Goal: Task Accomplishment & Management: Manage account settings

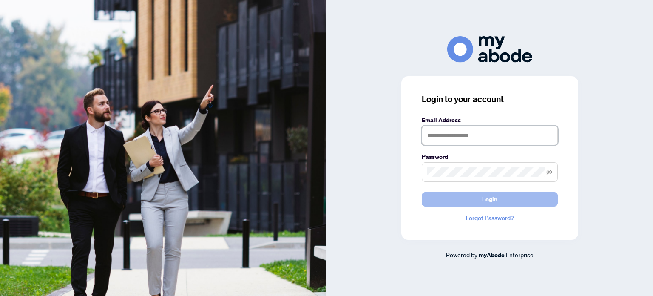
type input "**********"
click at [492, 195] on span "Login" at bounding box center [489, 199] width 15 height 14
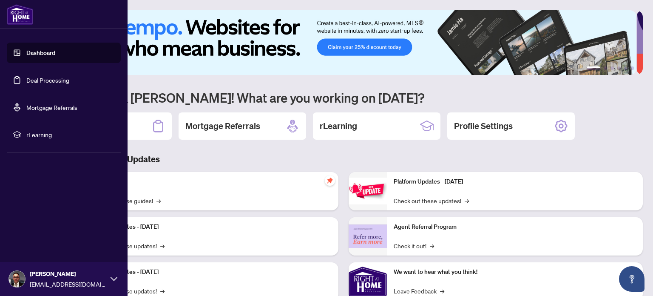
click at [46, 80] on link "Deal Processing" at bounding box center [47, 80] width 43 height 8
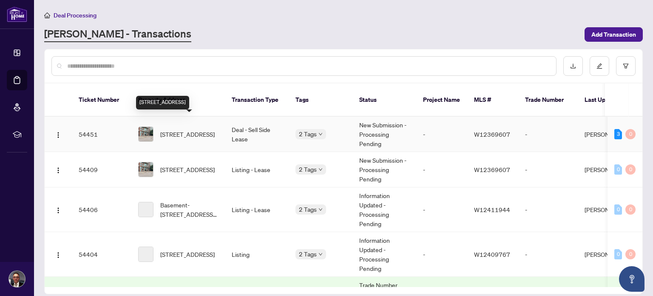
click at [171, 129] on span "322-200 Manitoba St, Toronto, Ontario M8Y 3Y9, Canada" at bounding box center [187, 133] width 54 height 9
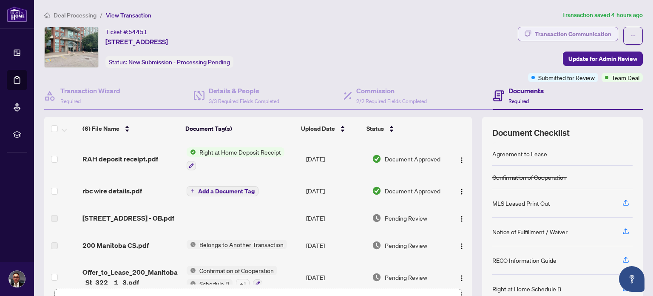
click at [585, 36] on div "Transaction Communication" at bounding box center [573, 34] width 77 height 14
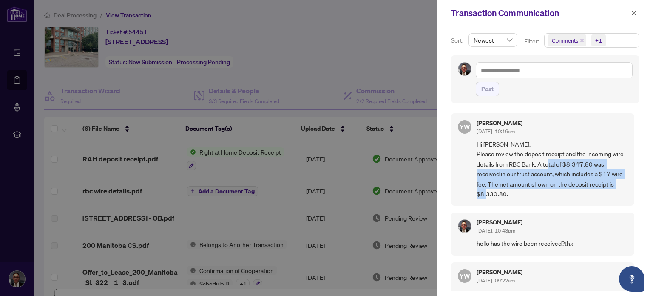
drag, startPoint x: 576, startPoint y: 162, endPoint x: 522, endPoint y: 199, distance: 64.6
click at [522, 199] on div "YW YuPan Wang Oct/06/2025, 10:16am Hi Wassim, Please review the deposit receipt…" at bounding box center [542, 159] width 183 height 92
copy span "$8,347.80 was received in our trust account, which includes a $17 wire fee. The…"
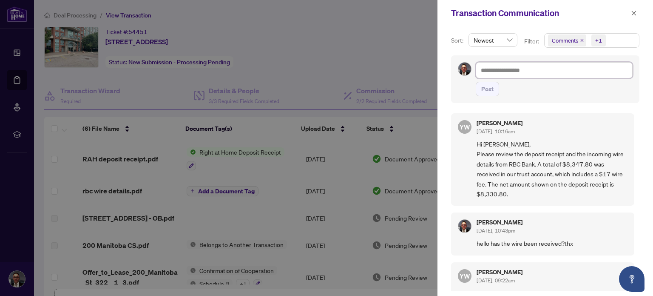
click at [526, 71] on textarea at bounding box center [554, 70] width 157 height 16
click at [334, 56] on div at bounding box center [326, 148] width 653 height 296
click at [367, 55] on div at bounding box center [326, 148] width 653 height 296
click at [634, 11] on icon "close" at bounding box center [634, 13] width 6 height 6
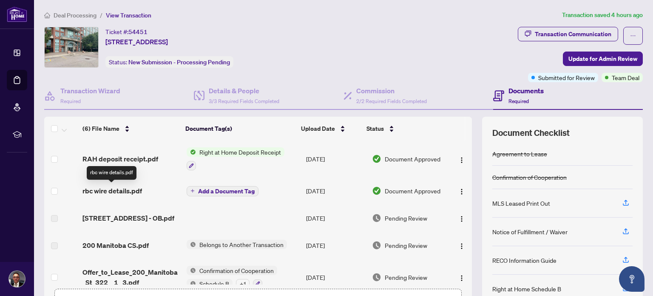
click at [111, 192] on span "rbc wire details.pdf" at bounding box center [113, 190] width 60 height 10
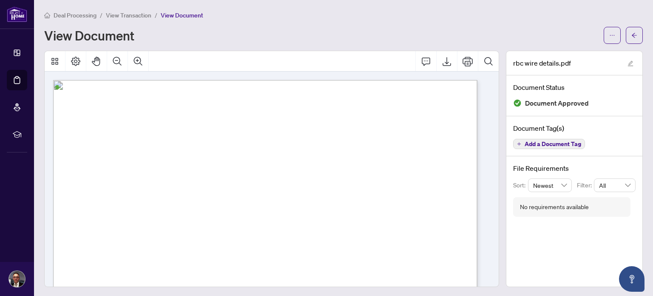
click at [182, 15] on span "View Document" at bounding box center [182, 15] width 43 height 8
click at [128, 15] on span "View Transaction" at bounding box center [129, 15] width 46 height 8
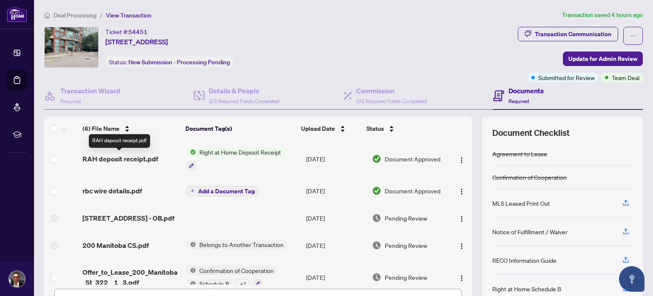
click at [129, 158] on span "RAH deposit receipt.pdf" at bounding box center [121, 159] width 76 height 10
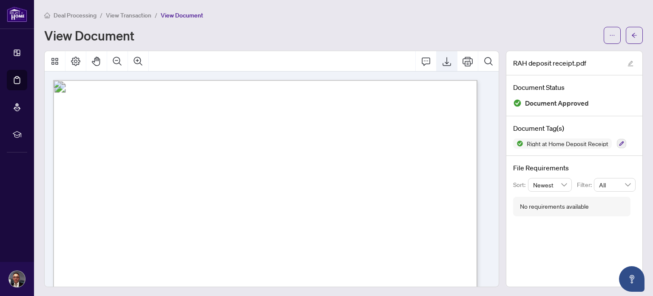
click at [442, 61] on icon "Export" at bounding box center [447, 61] width 10 height 10
click at [632, 33] on icon "arrow-left" at bounding box center [635, 35] width 6 height 6
